Goal: Task Accomplishment & Management: Manage account settings

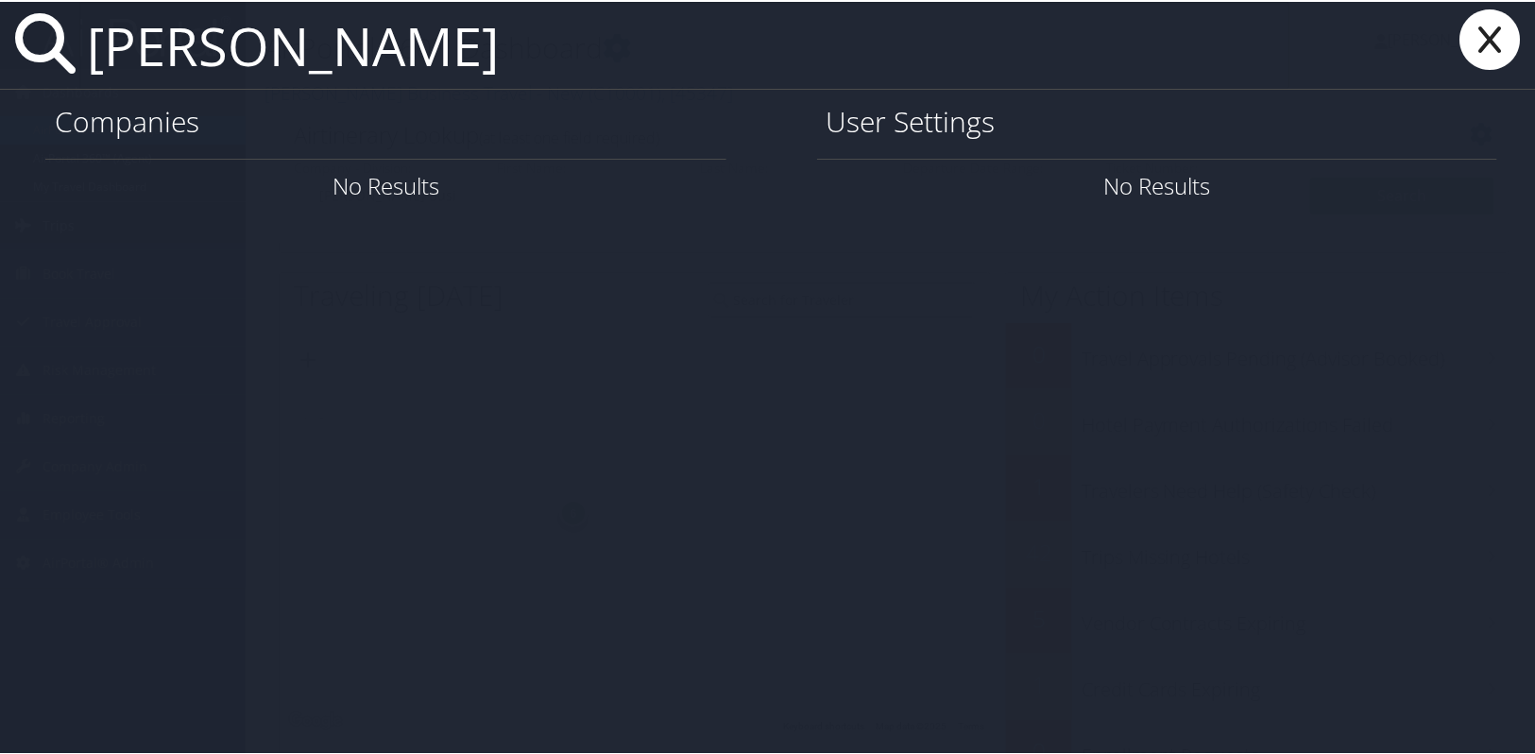
type input "todd daniels"
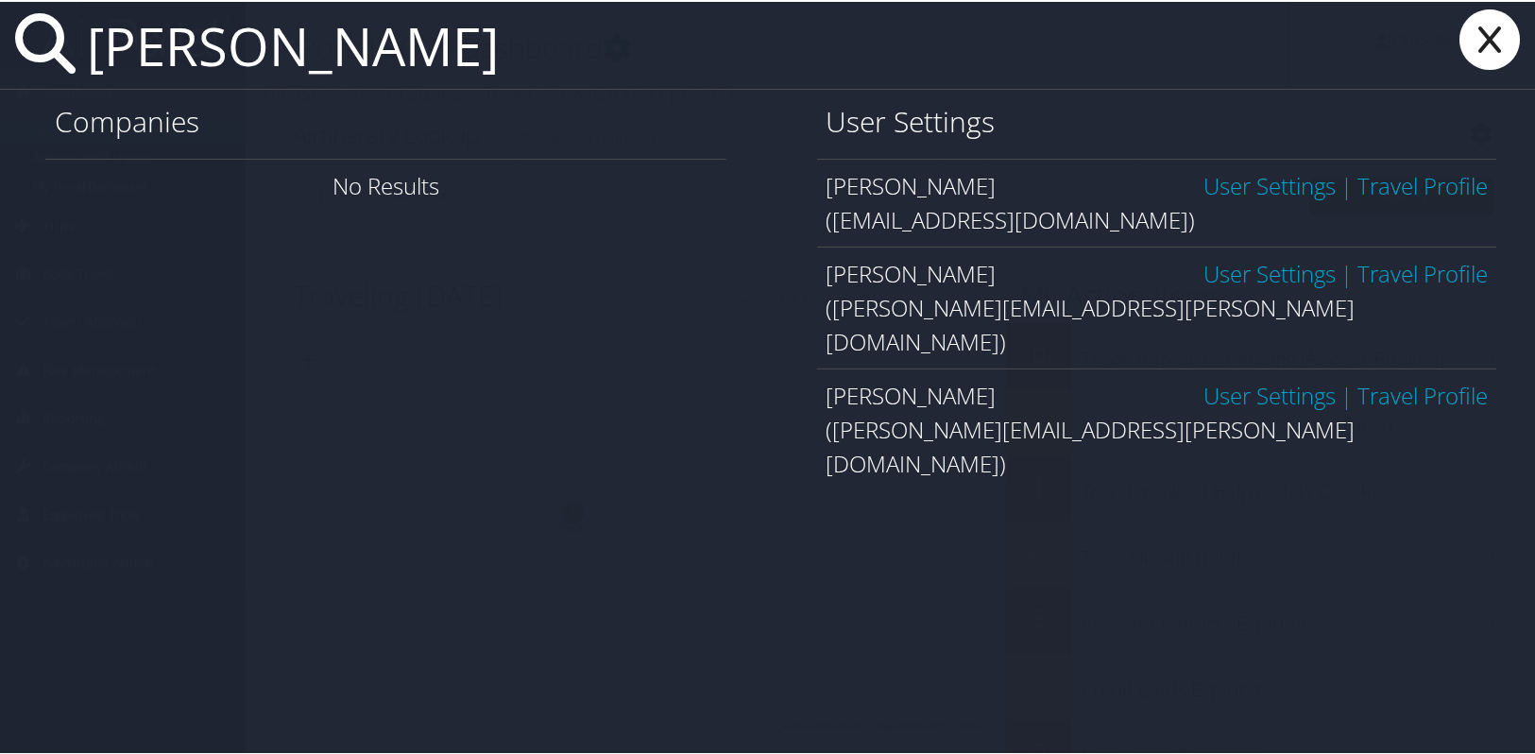
click at [1271, 170] on link "User Settings" at bounding box center [1270, 183] width 132 height 31
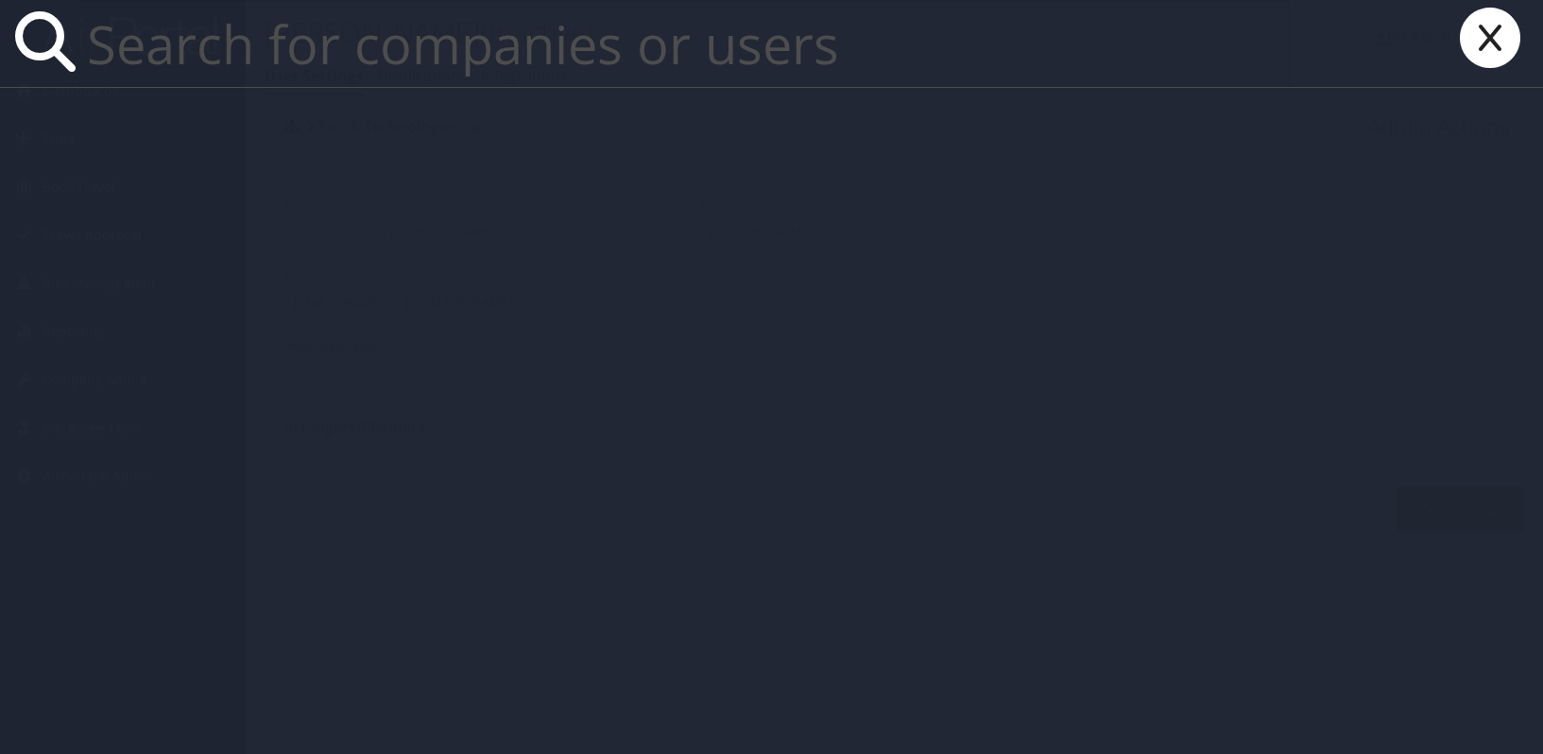
paste input "[PERSON_NAME][EMAIL_ADDRESS][PERSON_NAME][DOMAIN_NAME]"
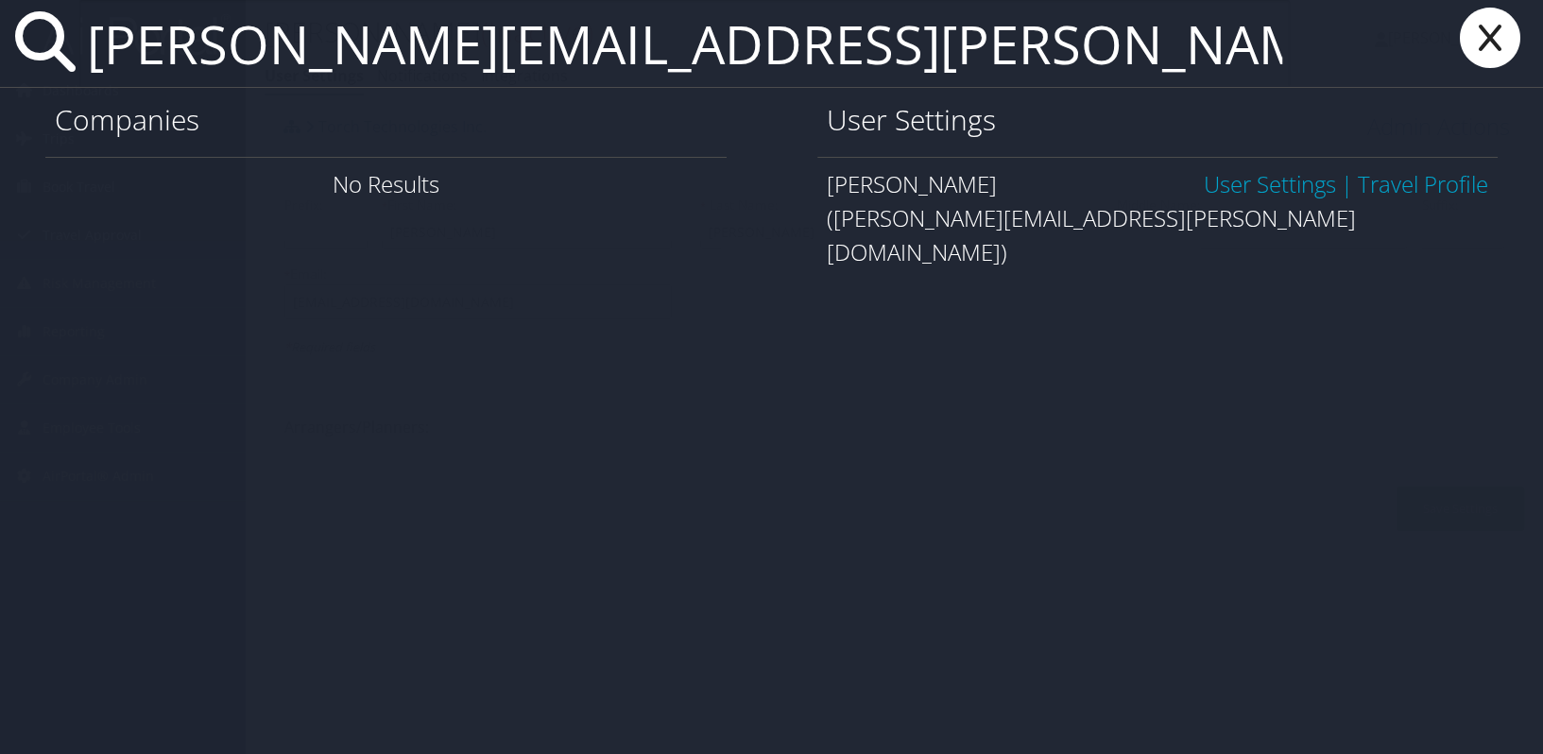
type input "[PERSON_NAME][EMAIL_ADDRESS][PERSON_NAME][DOMAIN_NAME]"
click at [1216, 188] on link "User Settings" at bounding box center [1270, 183] width 132 height 31
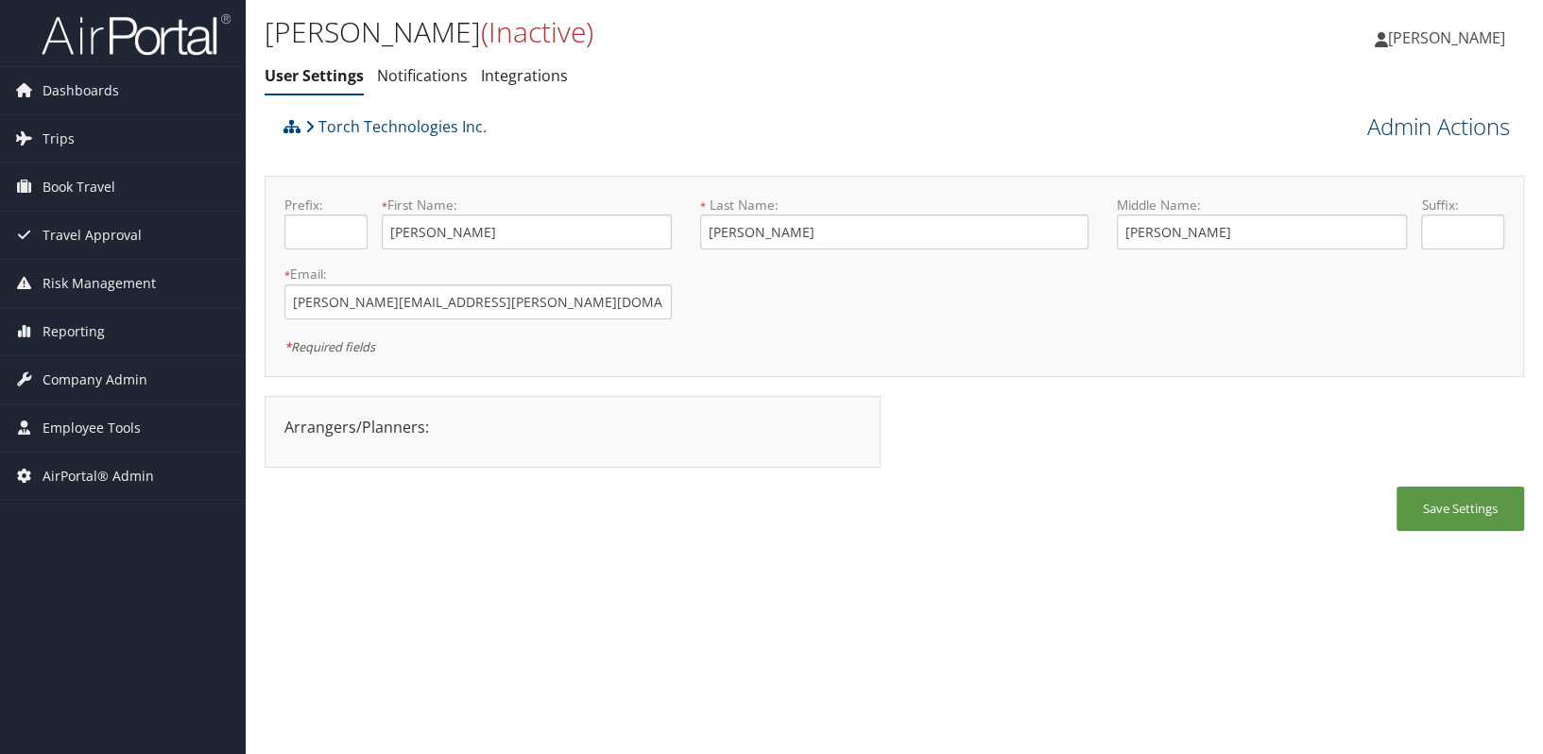
click at [1479, 135] on link "Admin Actions" at bounding box center [1438, 127] width 143 height 32
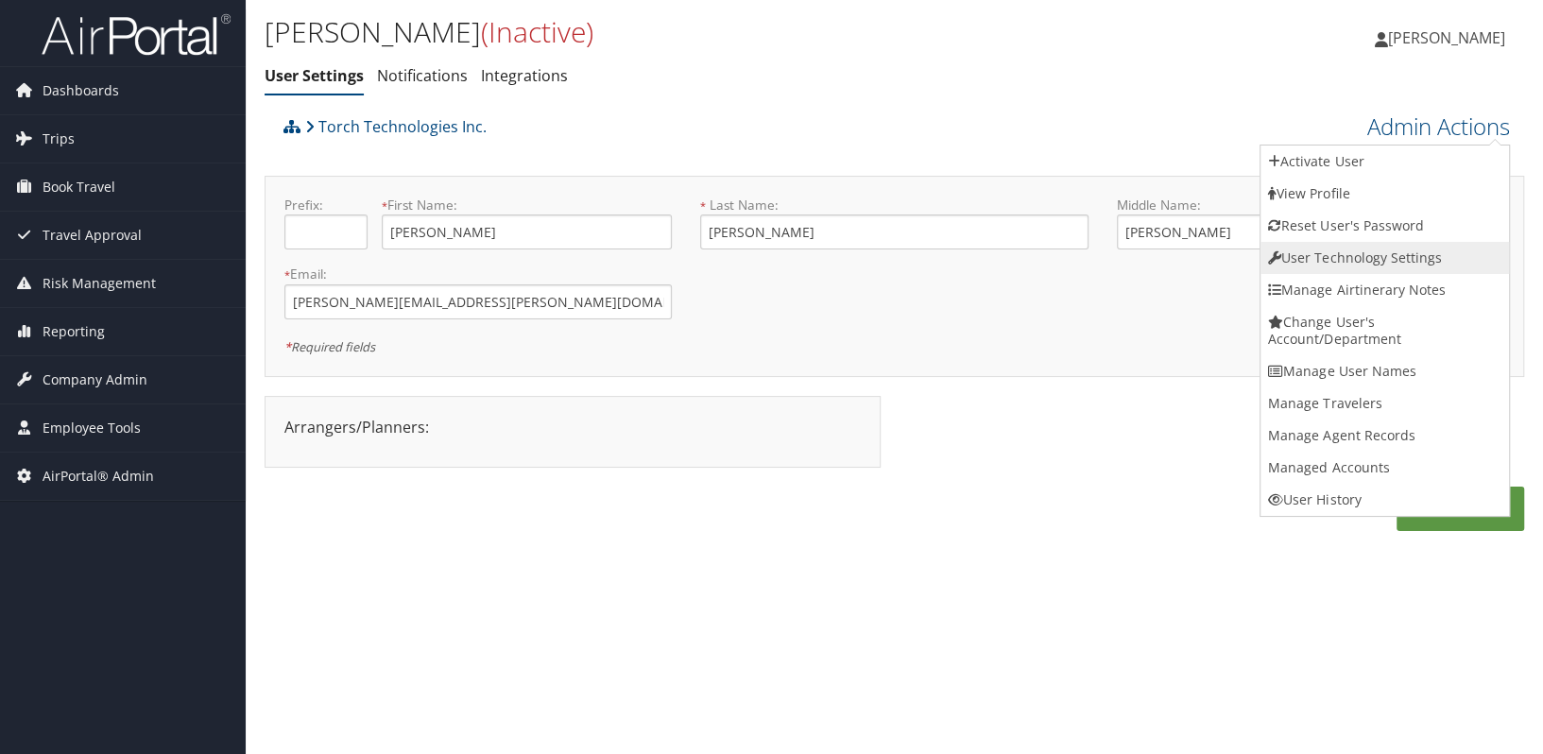
click at [1407, 243] on link "User Technology Settings" at bounding box center [1384, 258] width 248 height 32
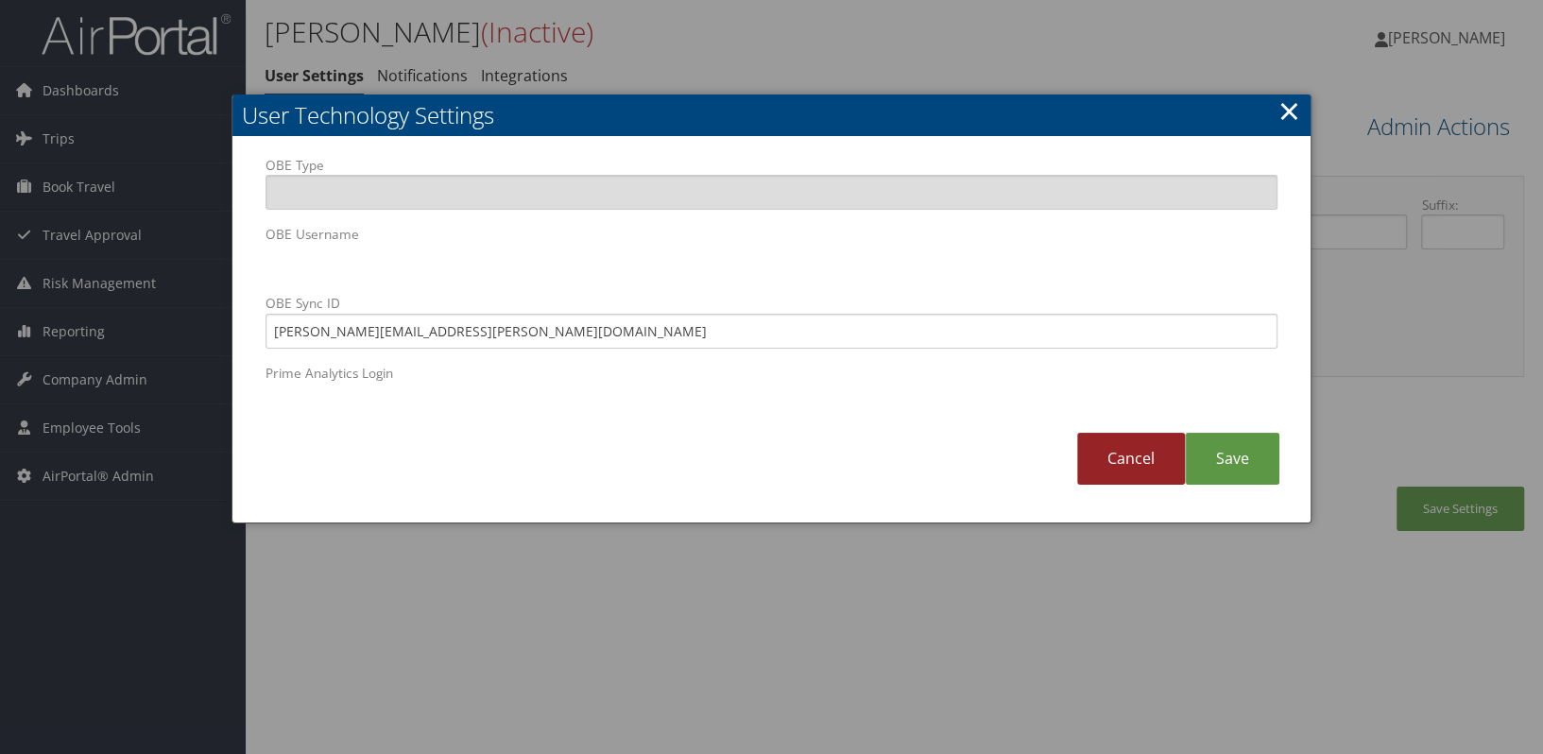
click at [1156, 470] on link "Cancel" at bounding box center [1131, 459] width 108 height 52
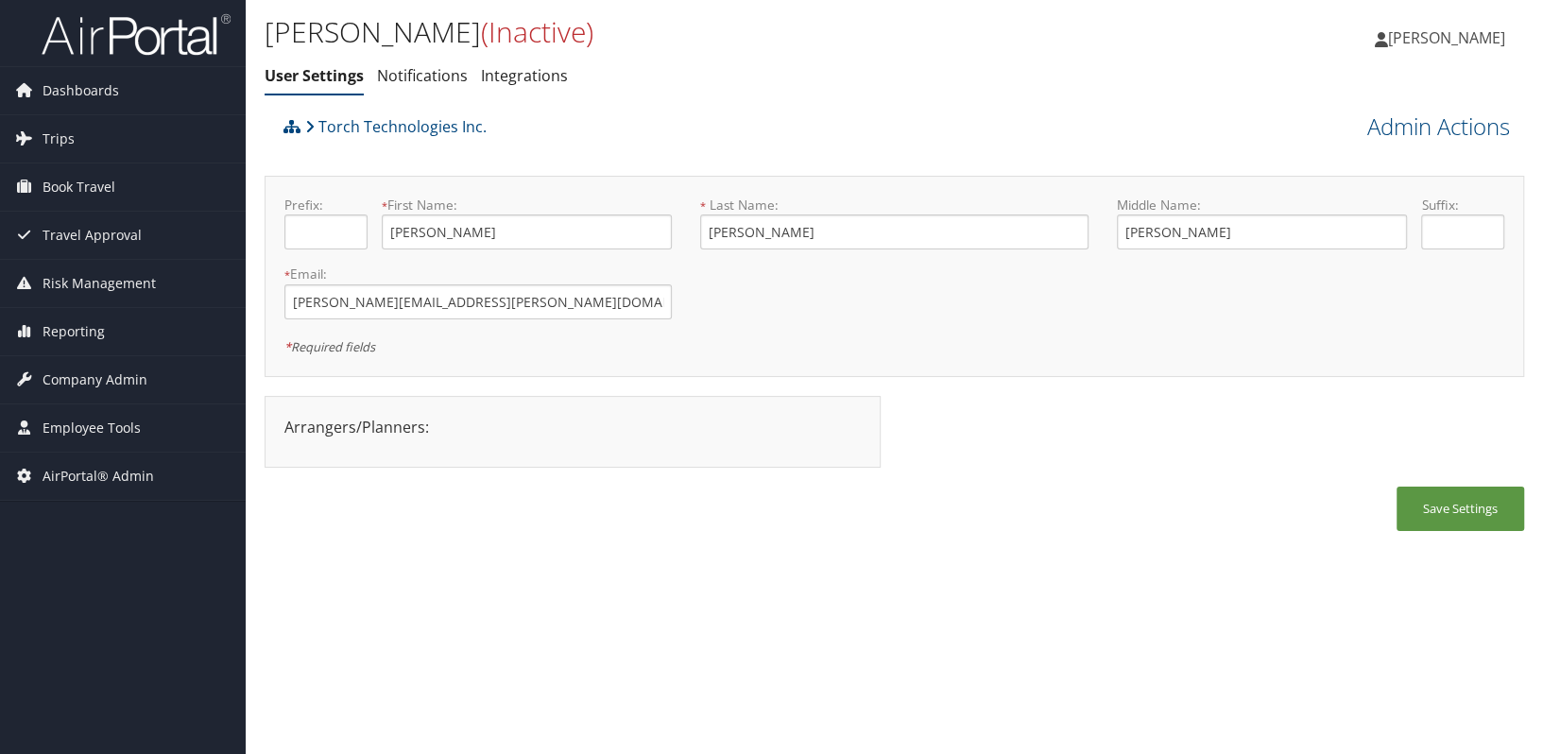
click at [1291, 553] on div "Todd Daniels (Inactive) User Settings Notifications Integrations User Settings …" at bounding box center [894, 377] width 1297 height 754
click at [405, 123] on link "Torch Technologies Inc." at bounding box center [395, 127] width 181 height 38
click at [337, 123] on link "Torch Technologies Inc." at bounding box center [395, 127] width 181 height 38
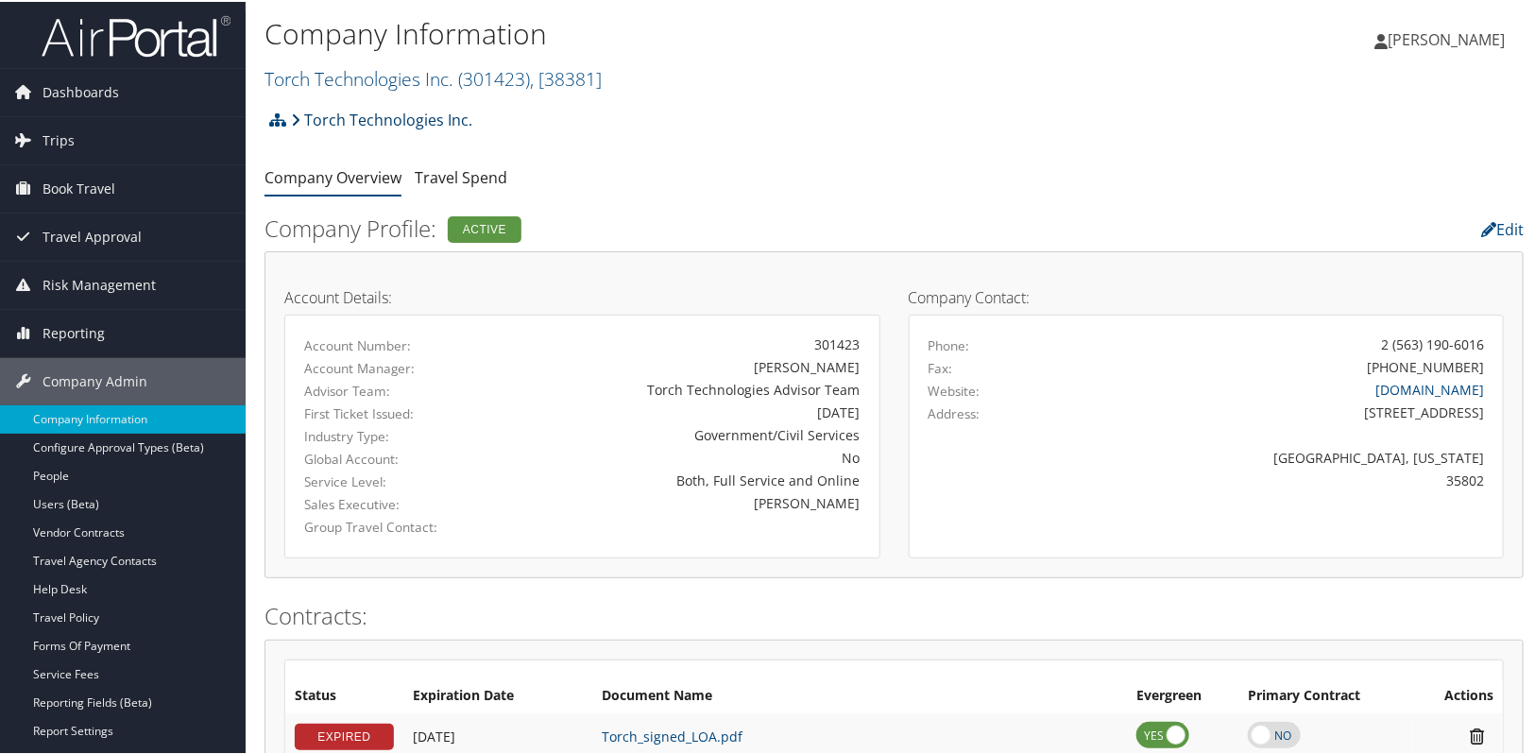
click at [342, 114] on link "Torch Technologies Inc." at bounding box center [381, 118] width 181 height 38
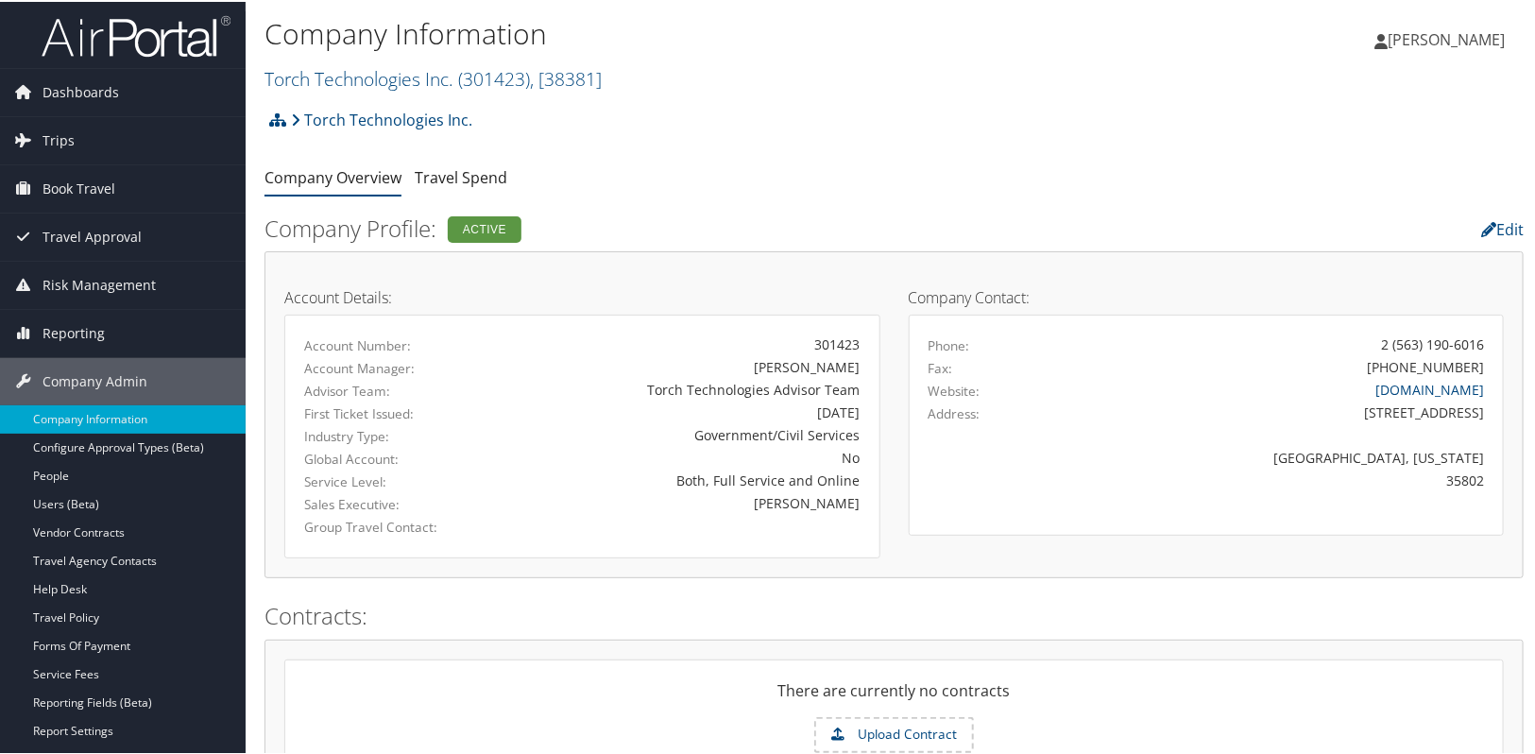
click at [348, 84] on link "Torch Technologies Inc. ( 301423 ) , [ 38381 ]" at bounding box center [433, 77] width 337 height 26
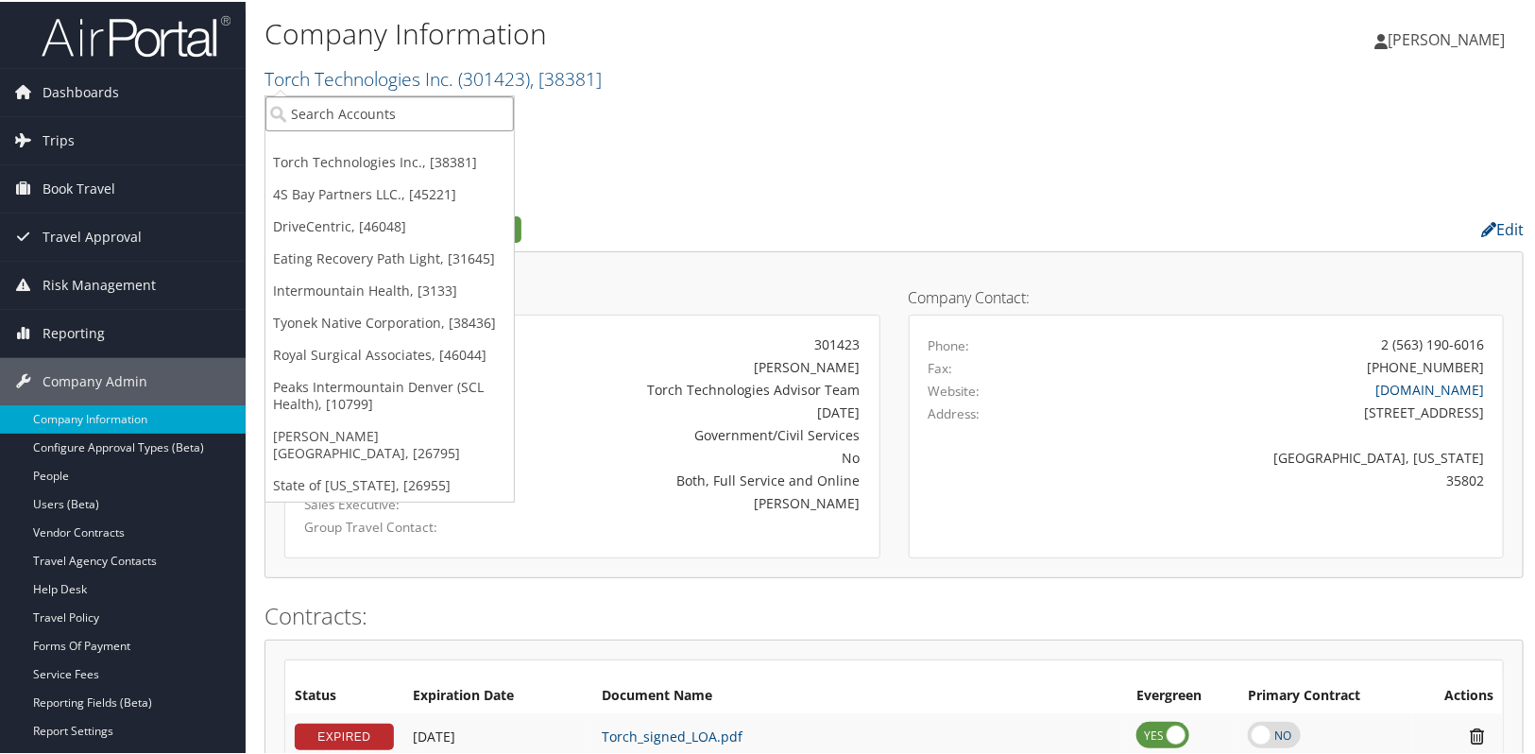
click at [346, 103] on input "search" at bounding box center [389, 111] width 248 height 35
type input "c"
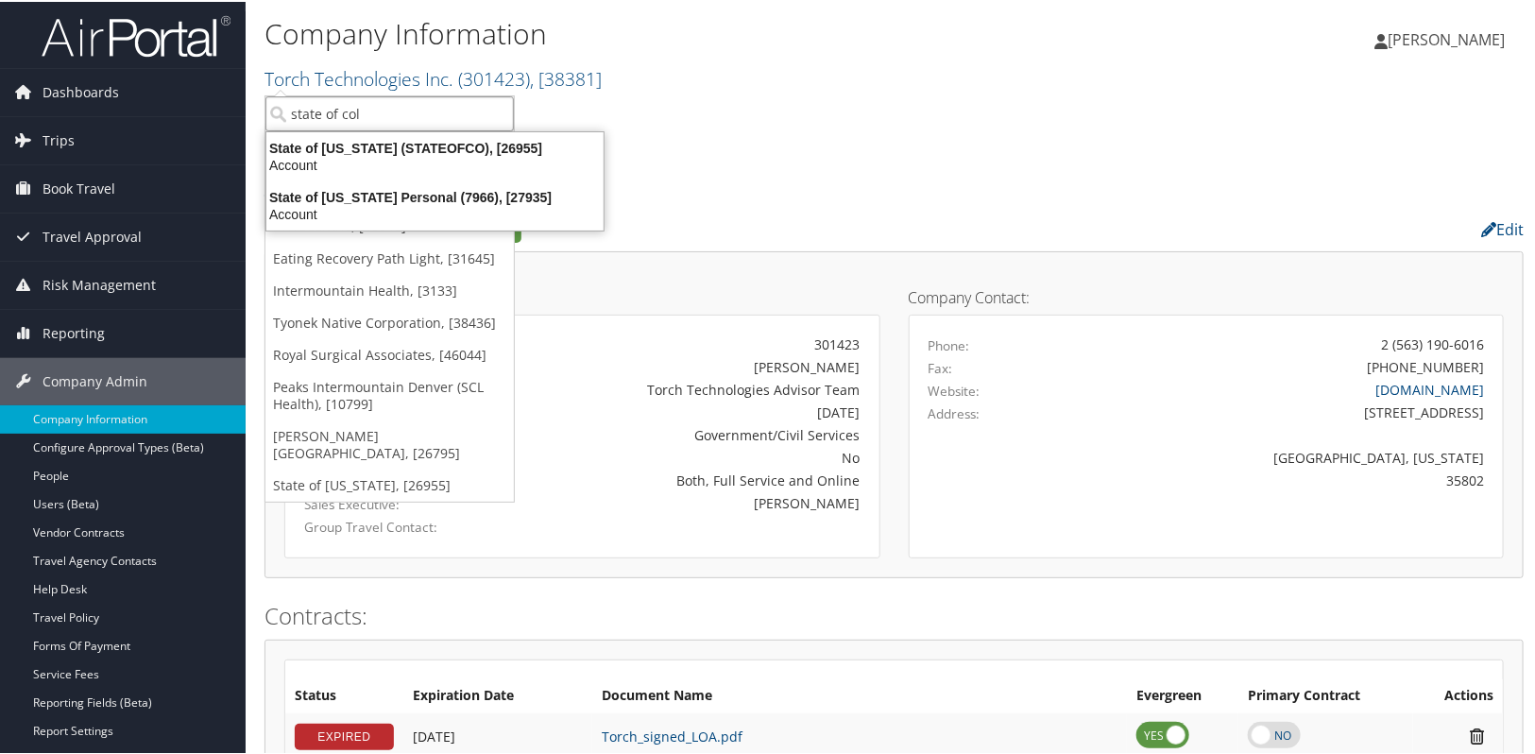
type input "state of colo"
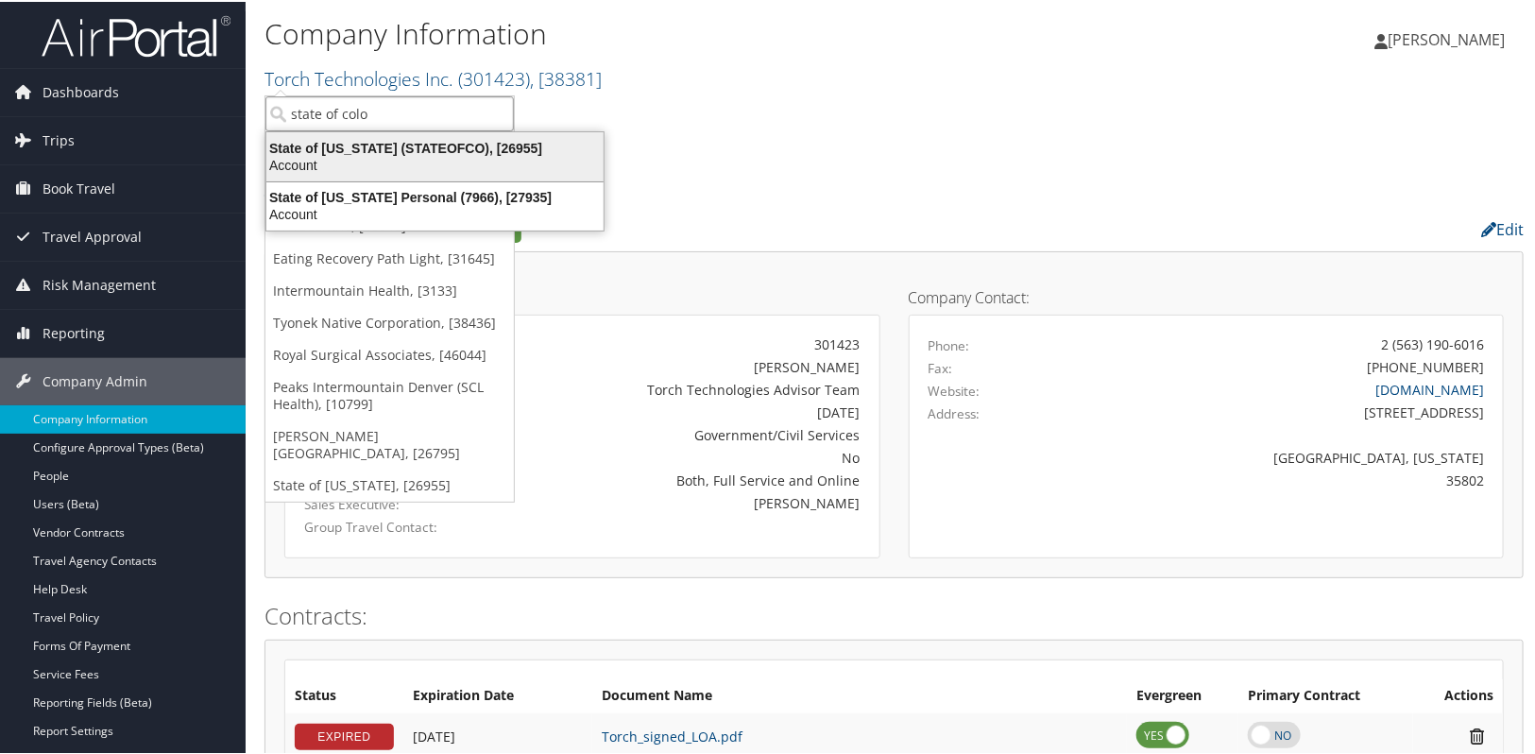
click at [362, 146] on div "State of Colorado (STATEOFCO), [26955]" at bounding box center [435, 146] width 360 height 17
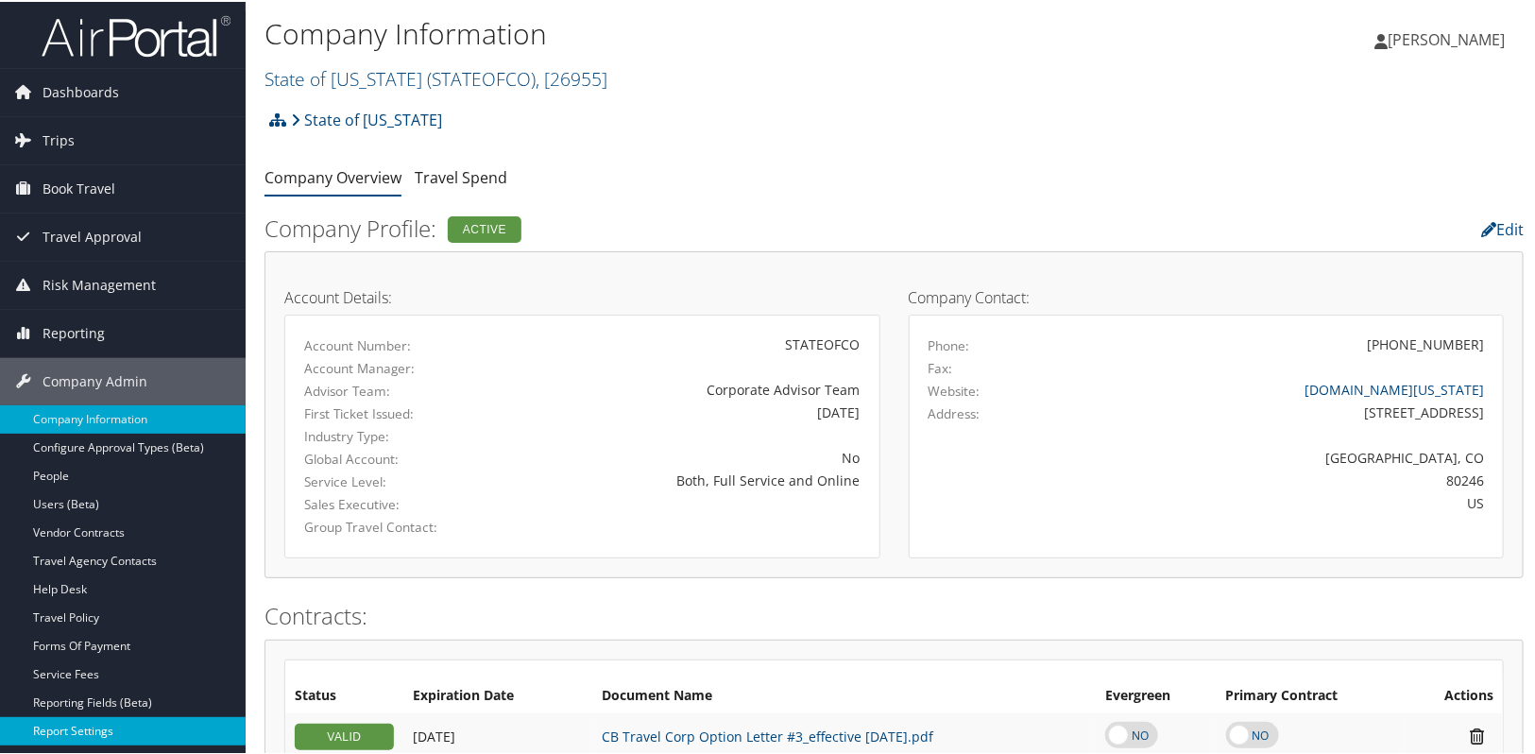
click at [106, 732] on link "Report Settings" at bounding box center [123, 729] width 246 height 28
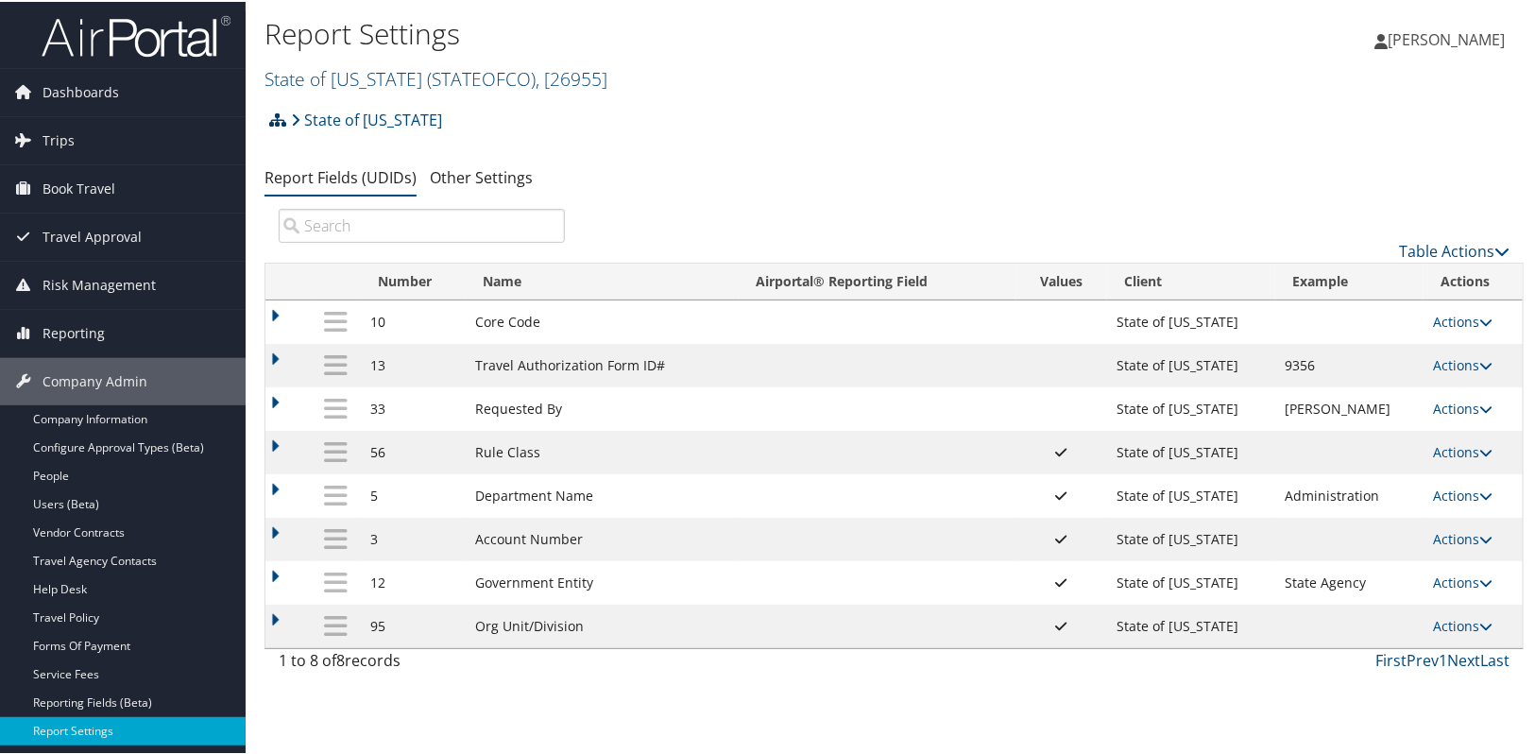
click at [278, 120] on icon at bounding box center [277, 118] width 17 height 15
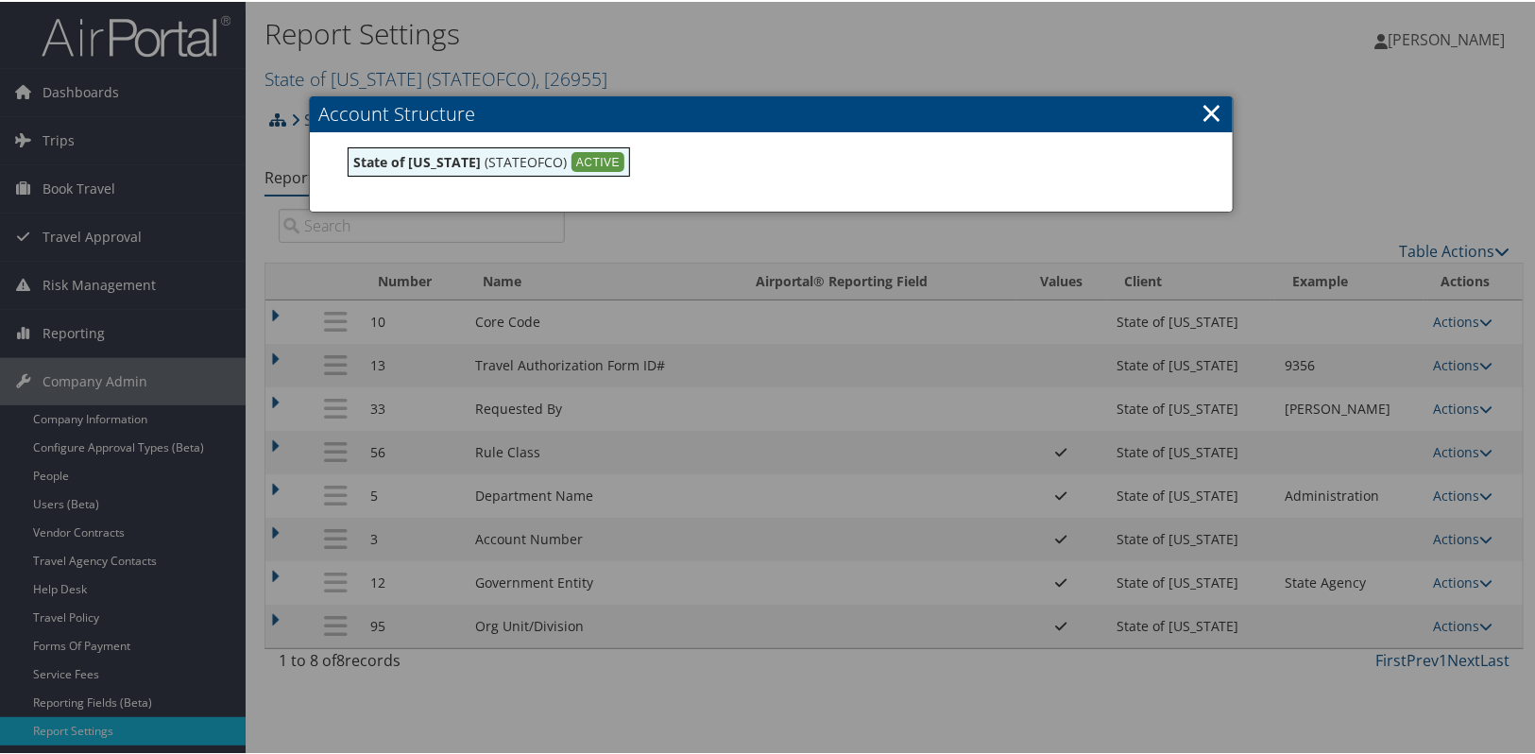
click at [278, 120] on div at bounding box center [771, 377] width 1543 height 754
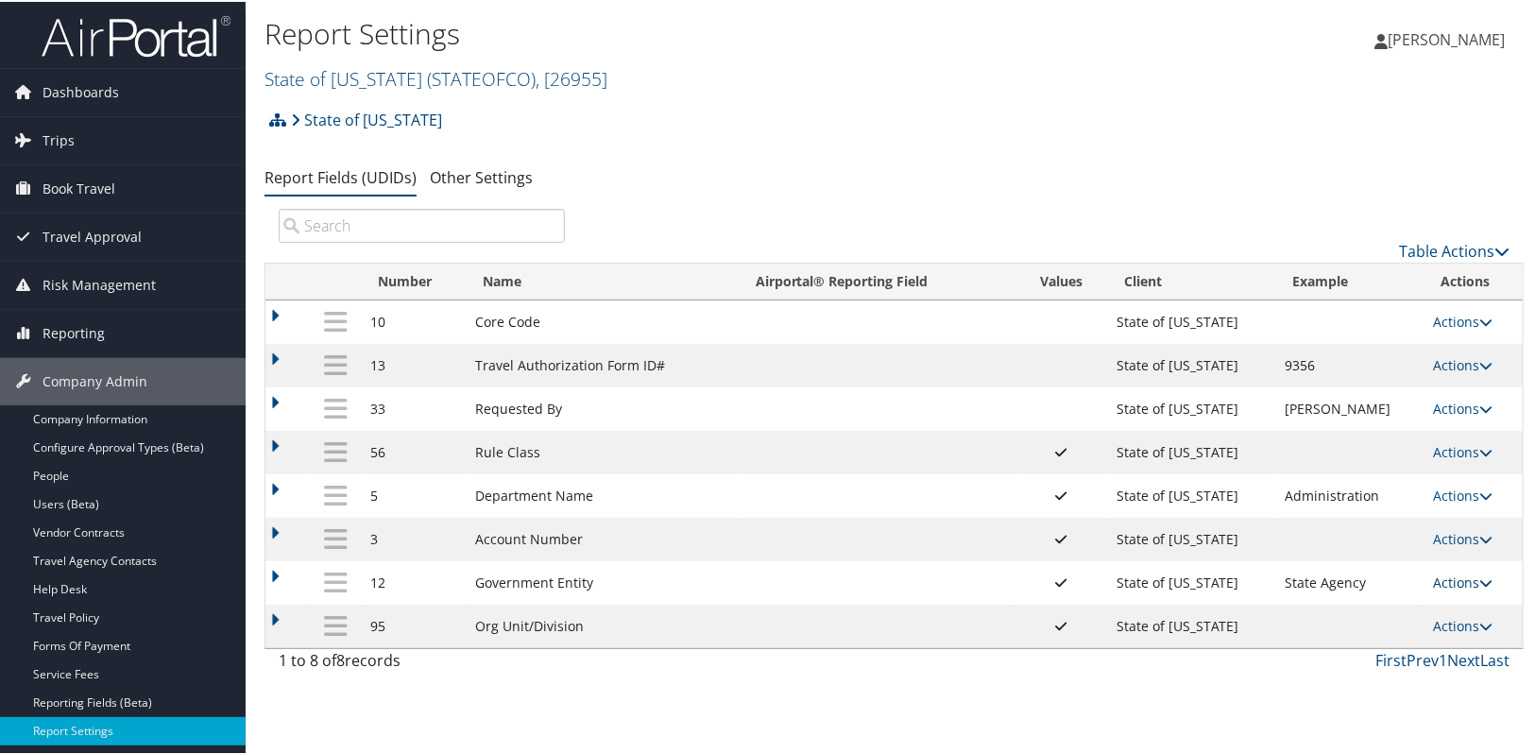
click at [1452, 584] on link "Actions" at bounding box center [1463, 581] width 60 height 18
click at [1314, 675] on link "Edit" at bounding box center [1381, 674] width 204 height 32
select select "1"
select select "both"
select select "profiled"
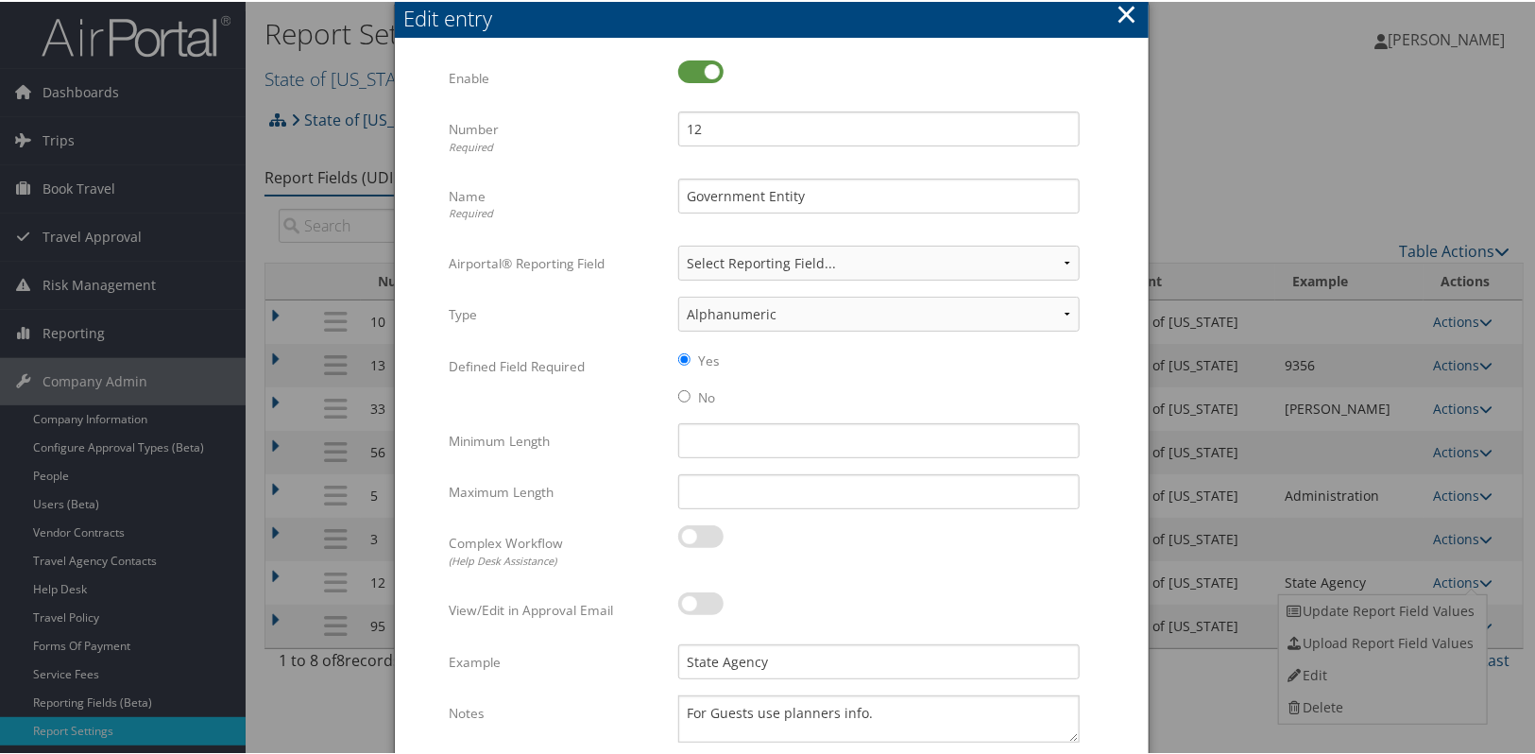
click at [1119, 19] on button "×" at bounding box center [1127, 12] width 22 height 38
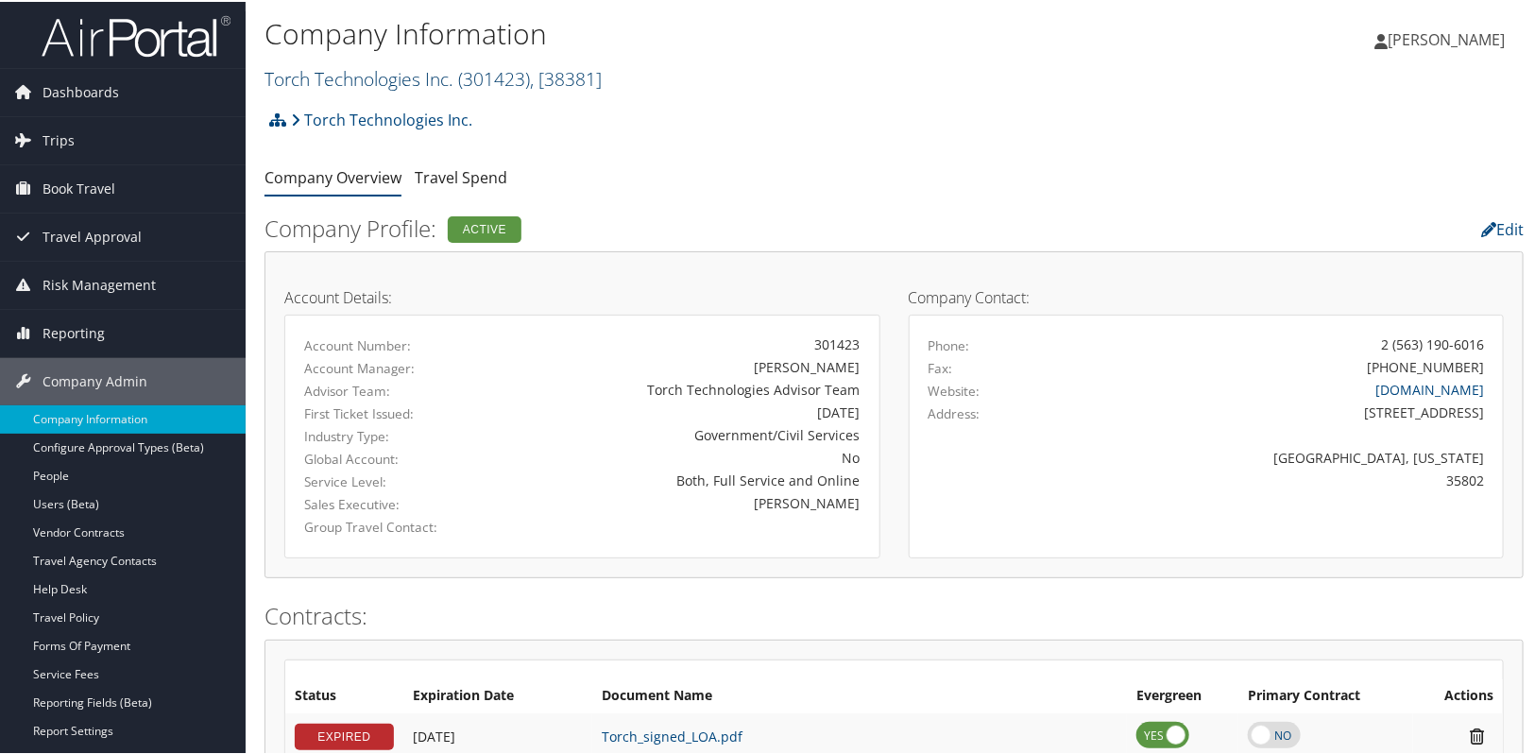
click at [373, 66] on link "Torch Technologies Inc. ( 301423 ) , [ 38381 ]" at bounding box center [433, 77] width 337 height 26
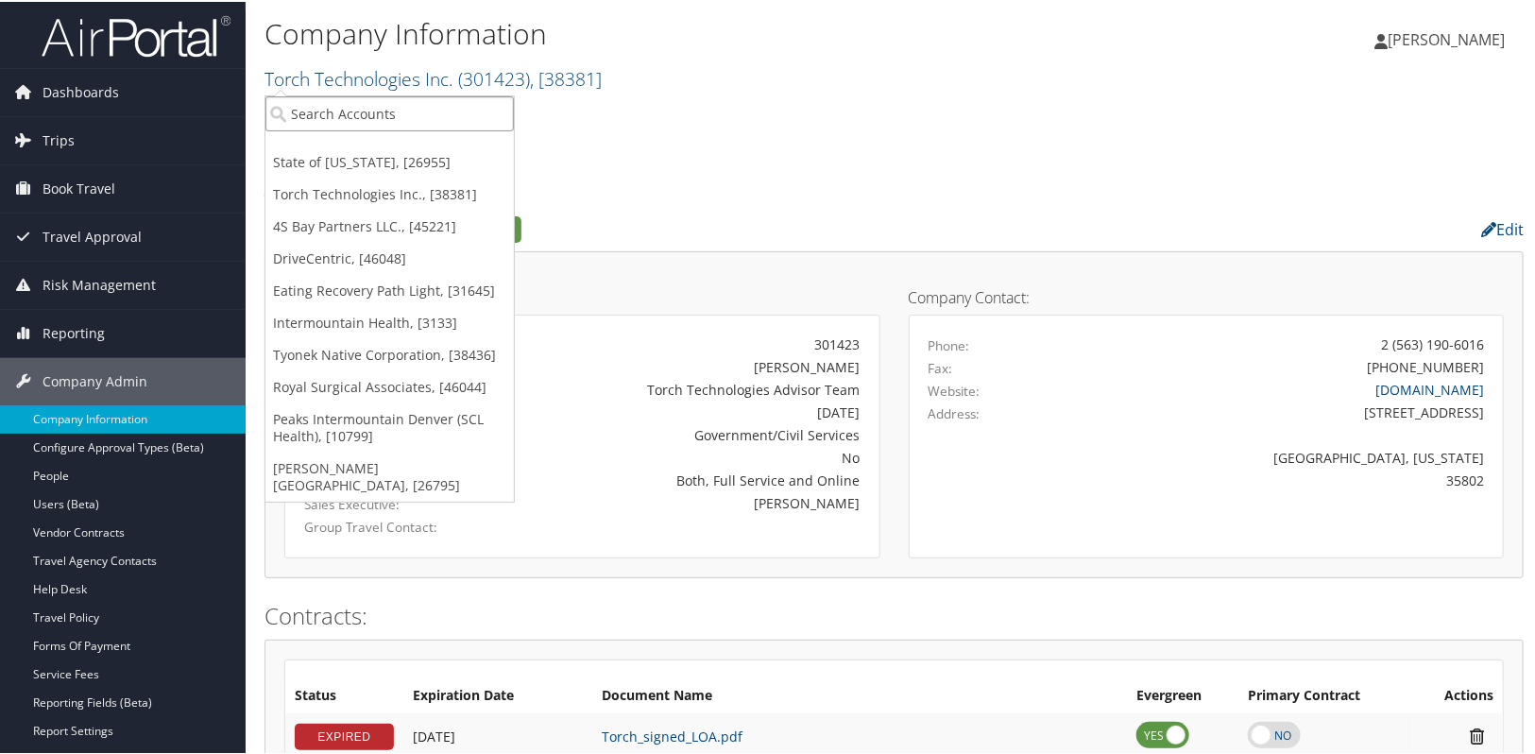
click at [334, 109] on input "search" at bounding box center [389, 111] width 248 height 35
type input "confe"
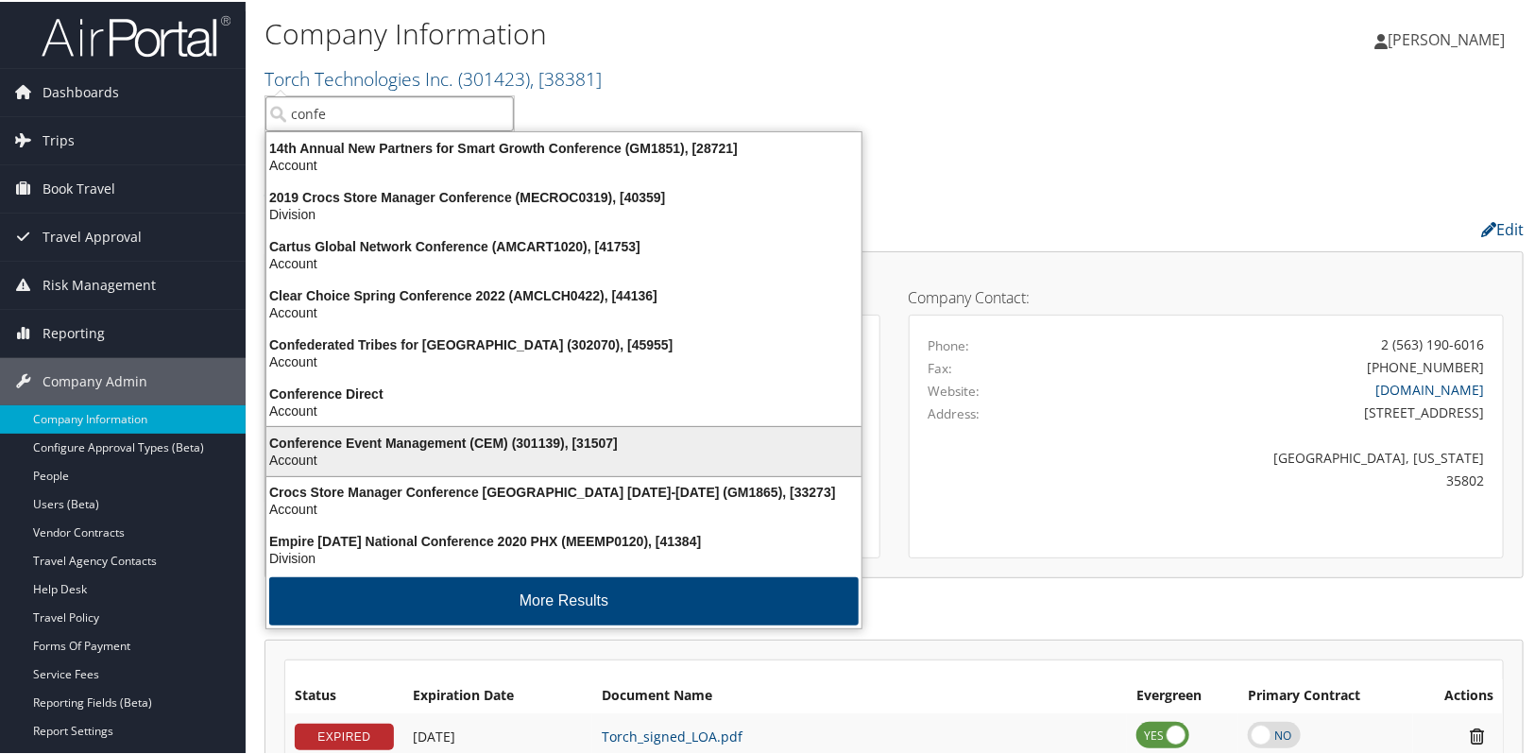
scroll to position [4, 0]
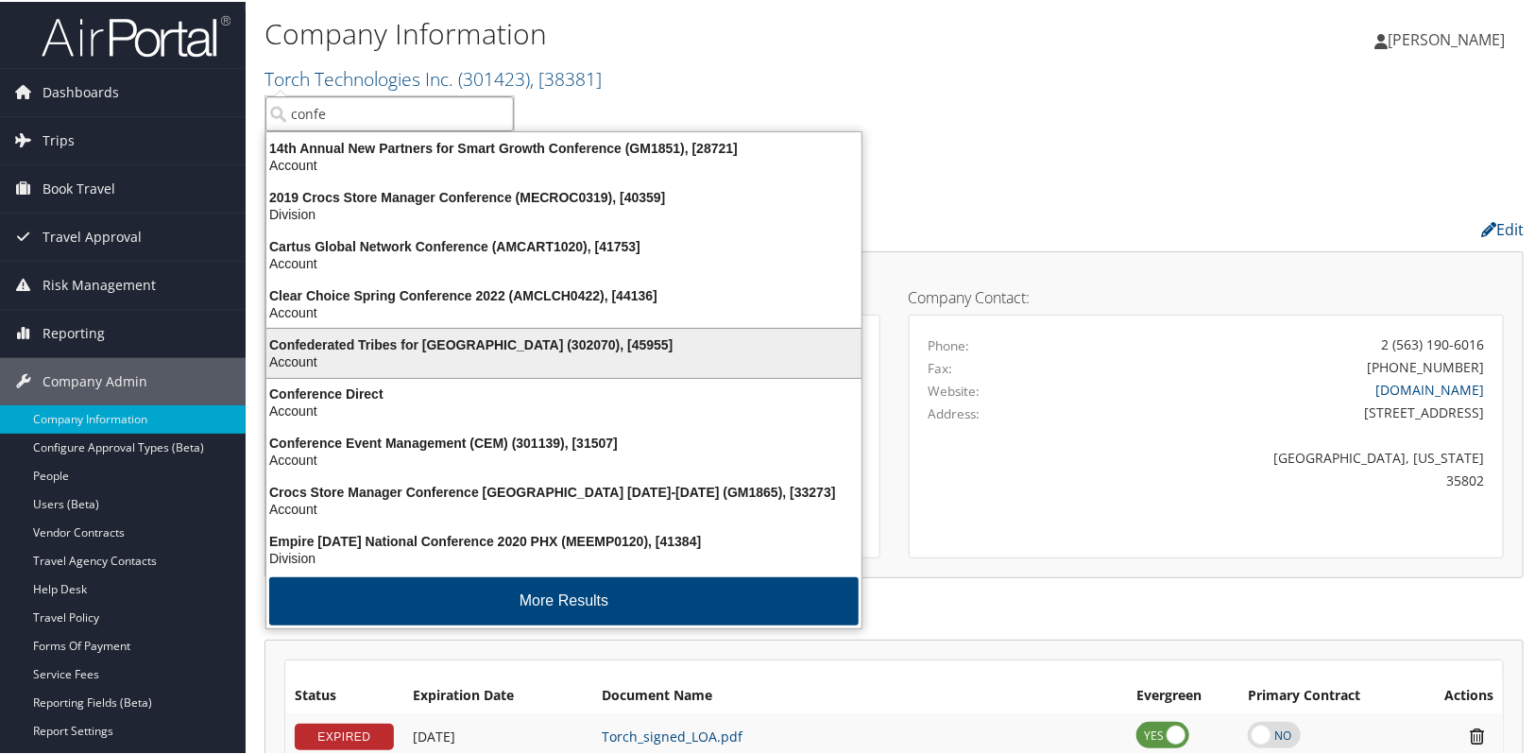
click at [464, 344] on div "Confederated Tribes for Warm Springs (302070), [45955]" at bounding box center [564, 342] width 618 height 17
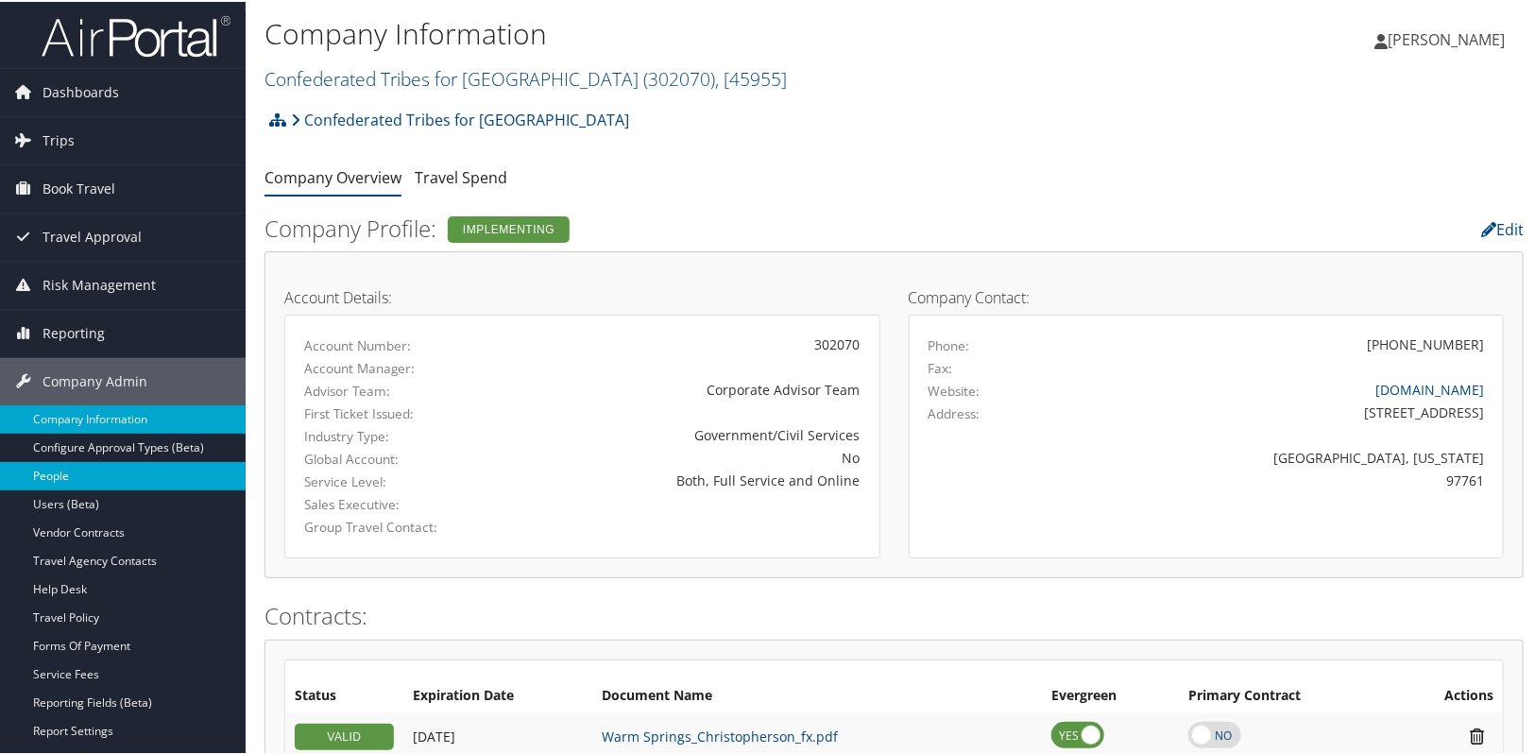
click at [65, 471] on link "People" at bounding box center [123, 474] width 246 height 28
